Goal: Information Seeking & Learning: Learn about a topic

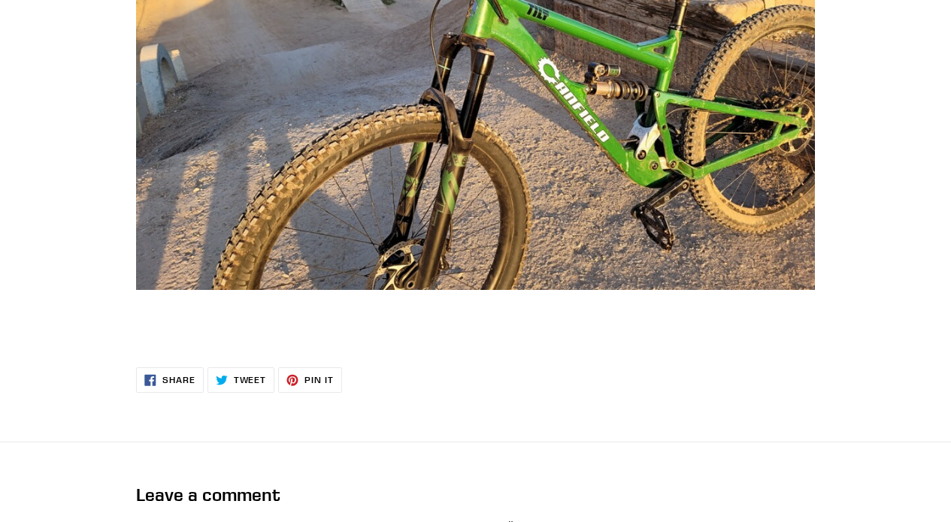
scroll to position [3739, 0]
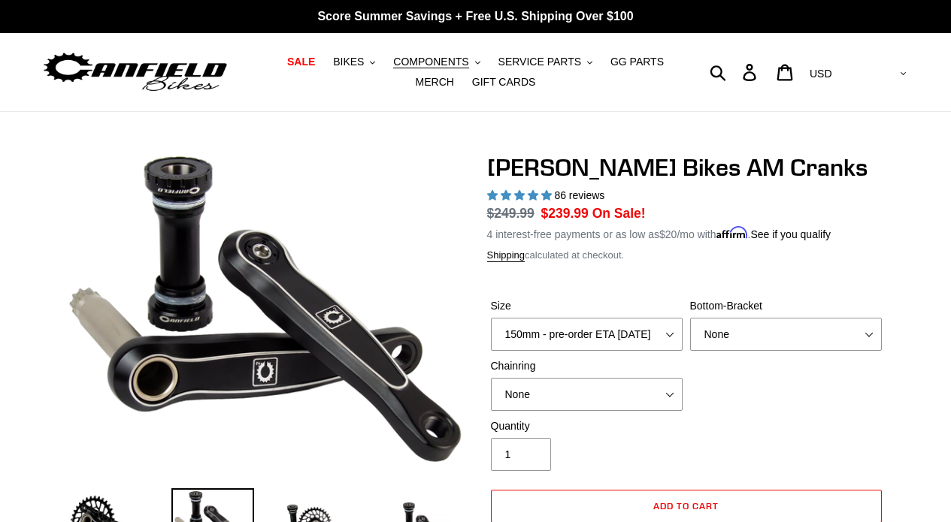
select select "highest-rating"
click at [199, 75] on img at bounding box center [135, 72] width 188 height 47
